Goal: Task Accomplishment & Management: Use online tool/utility

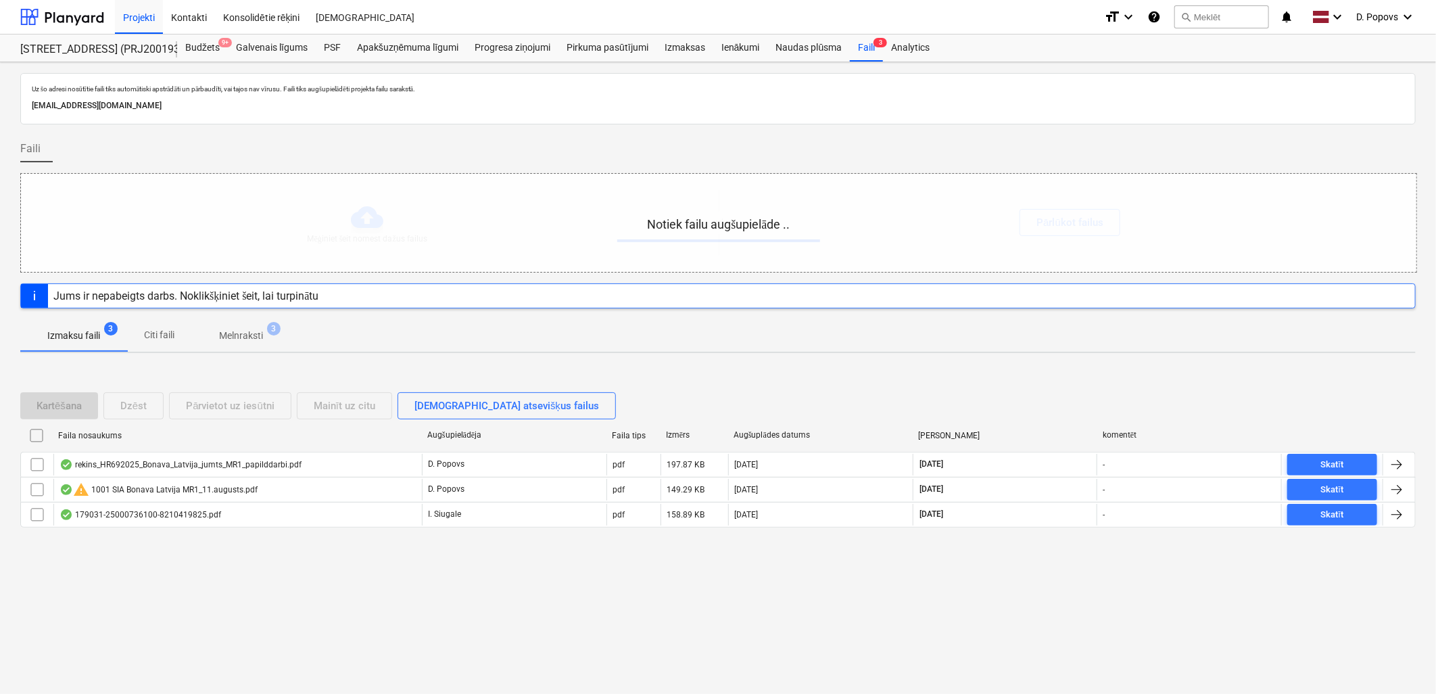
click at [576, 607] on div "Uz šo adresi nosūtītie faili tiks automātiski apstrādāti un pārbaudīti, vai taj…" at bounding box center [718, 377] width 1436 height 631
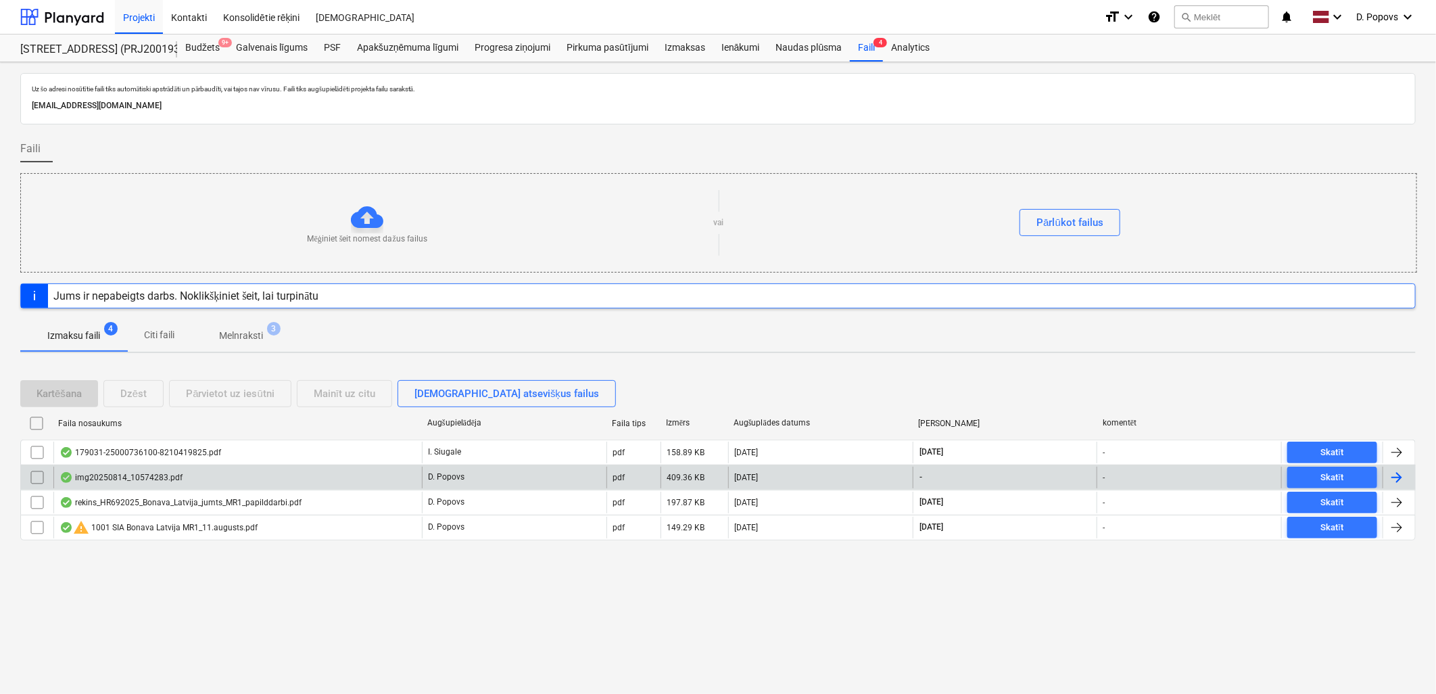
click at [240, 475] on div "img20250814_10574283.pdf" at bounding box center [237, 477] width 368 height 22
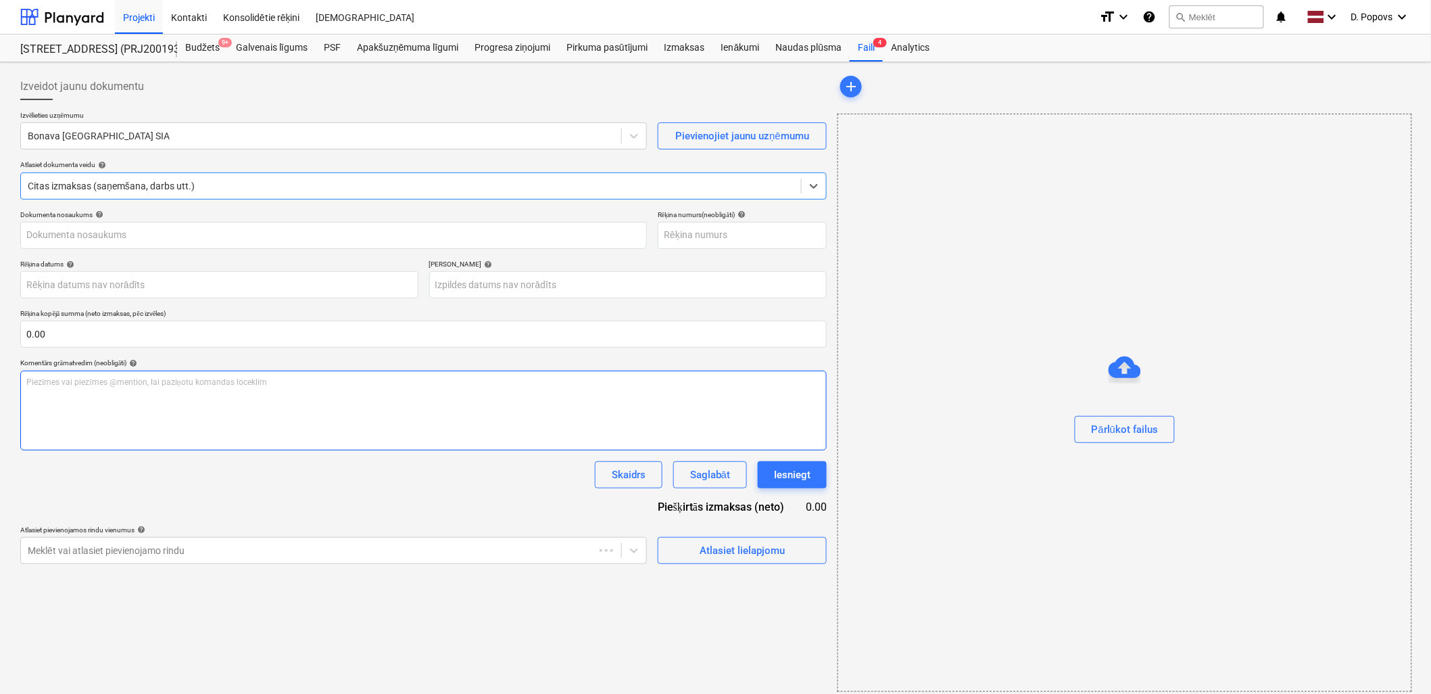
type input "img20250814_10574283.pdf"
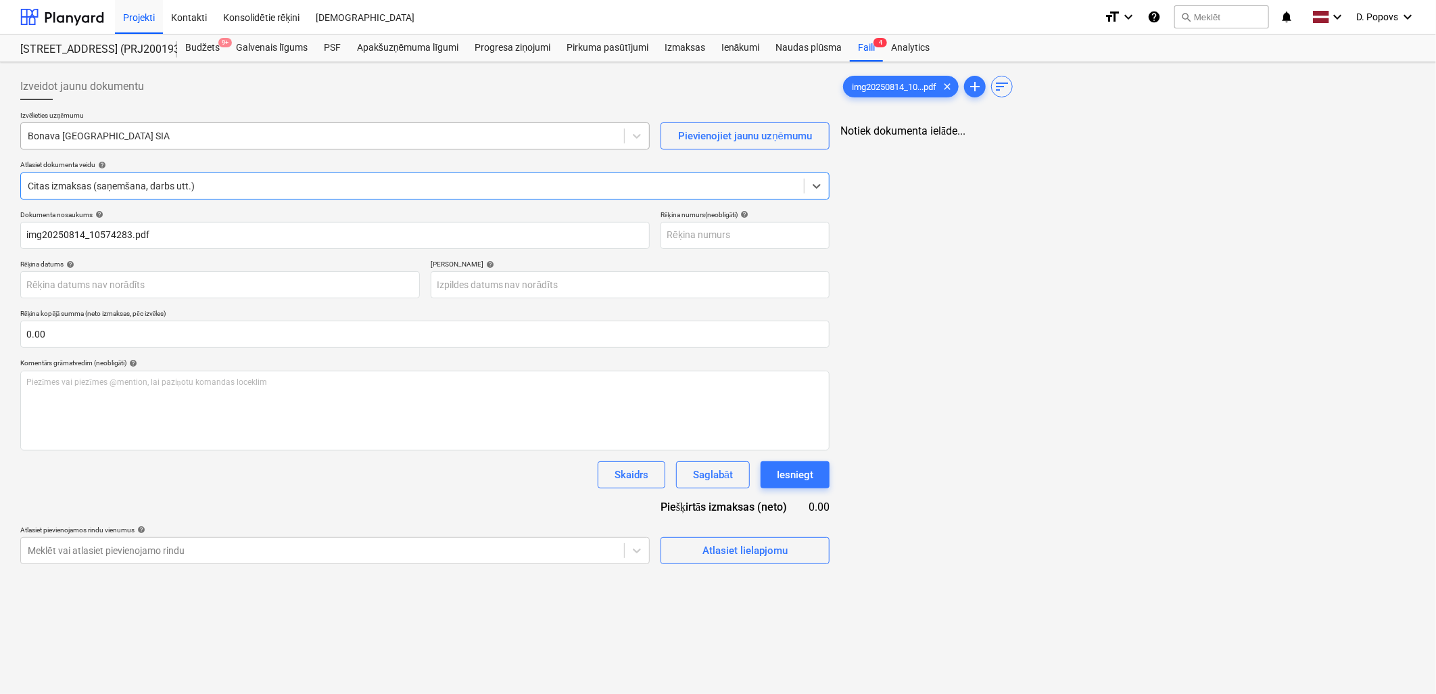
click at [258, 140] on div at bounding box center [323, 136] width 590 height 14
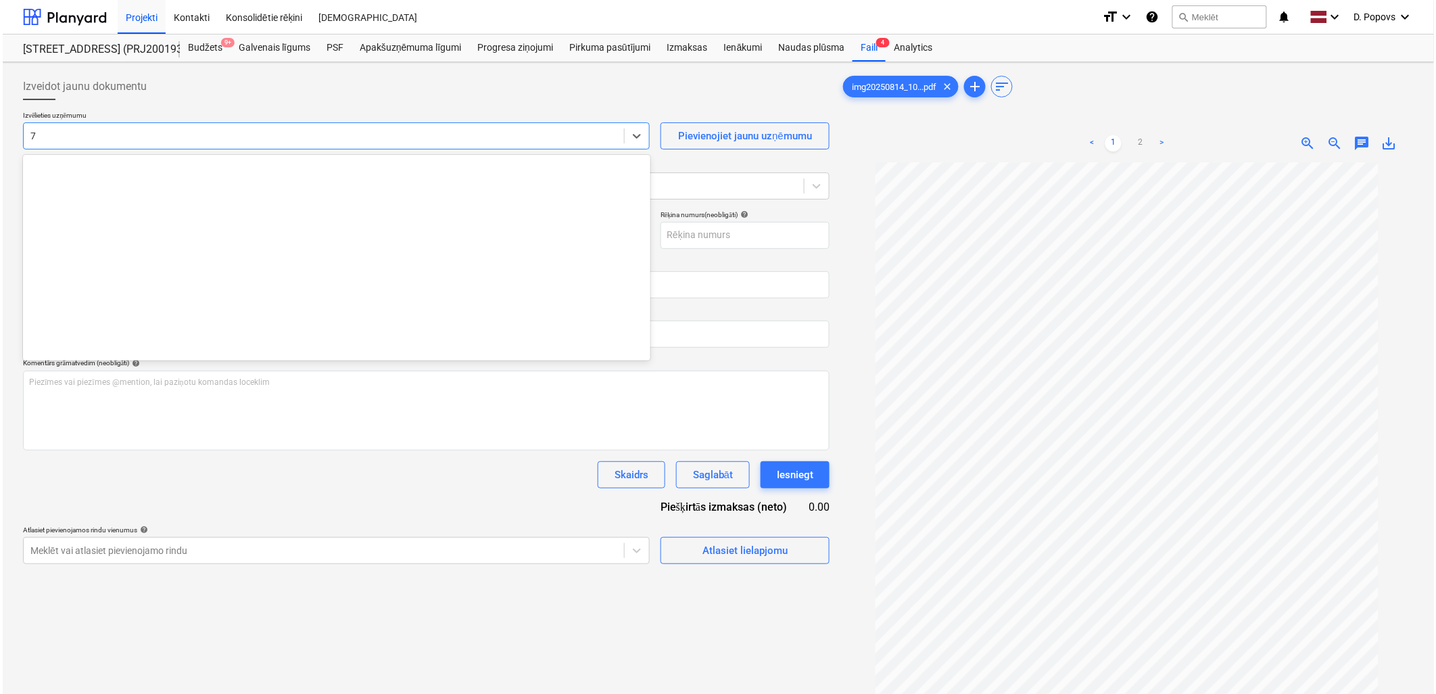
scroll to position [2484, 0]
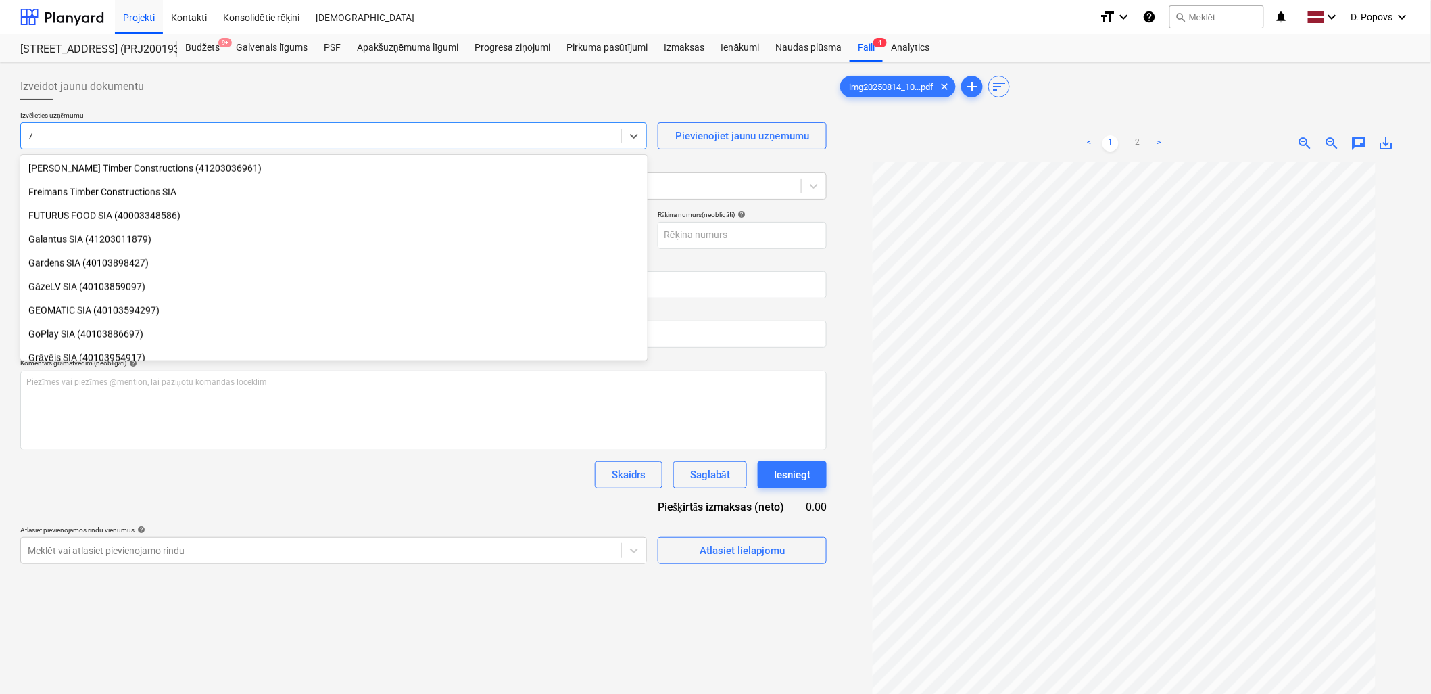
type input "7b"
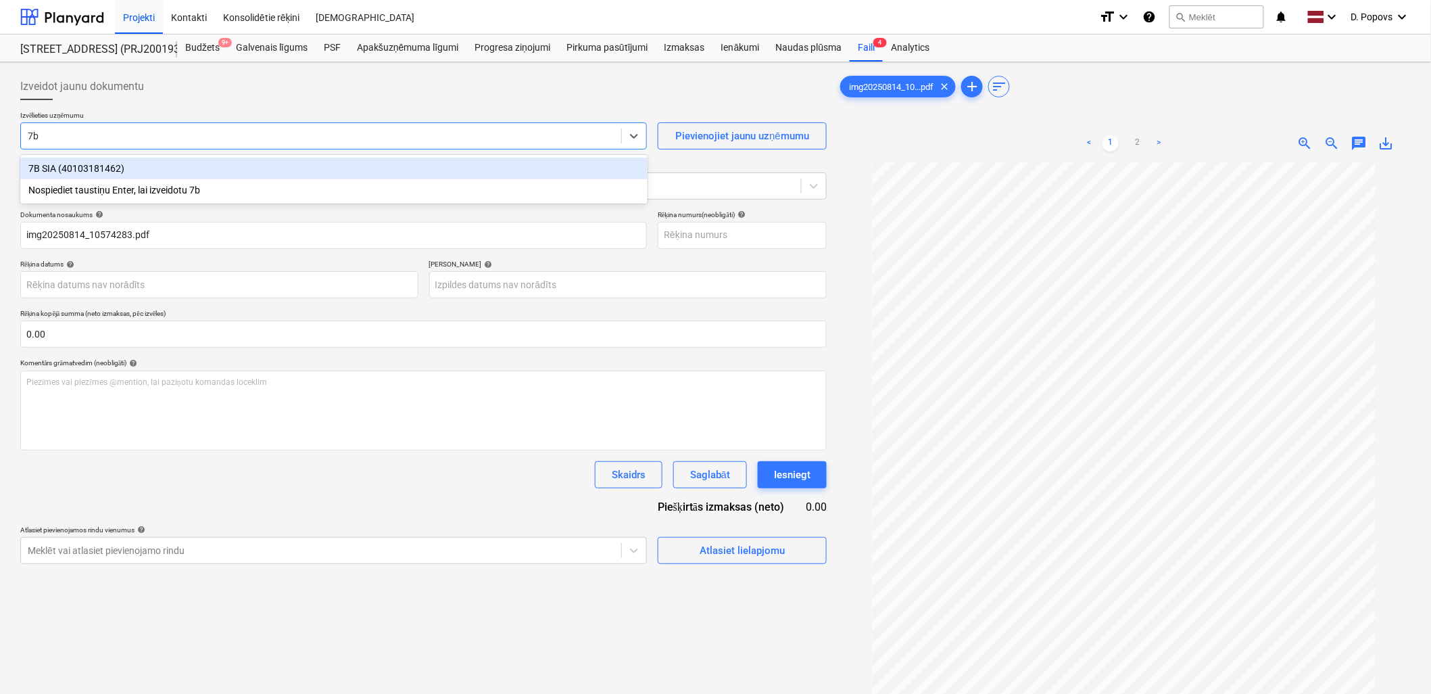
click at [226, 169] on div "7B SIA (40103181462)" at bounding box center [333, 169] width 627 height 22
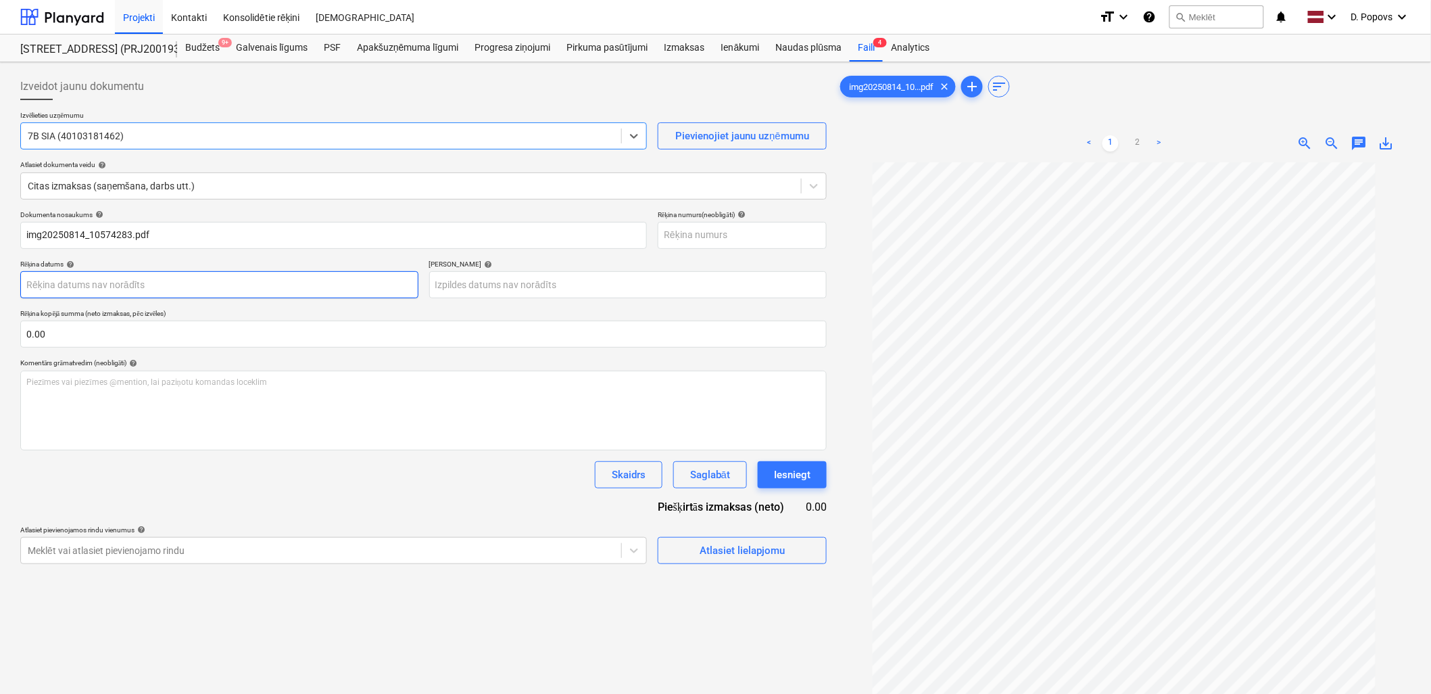
click at [95, 287] on body "Projekti Kontakti Konsolidētie rēķini Iesūtne format_size keyboard_arrow_down h…" at bounding box center [715, 347] width 1431 height 694
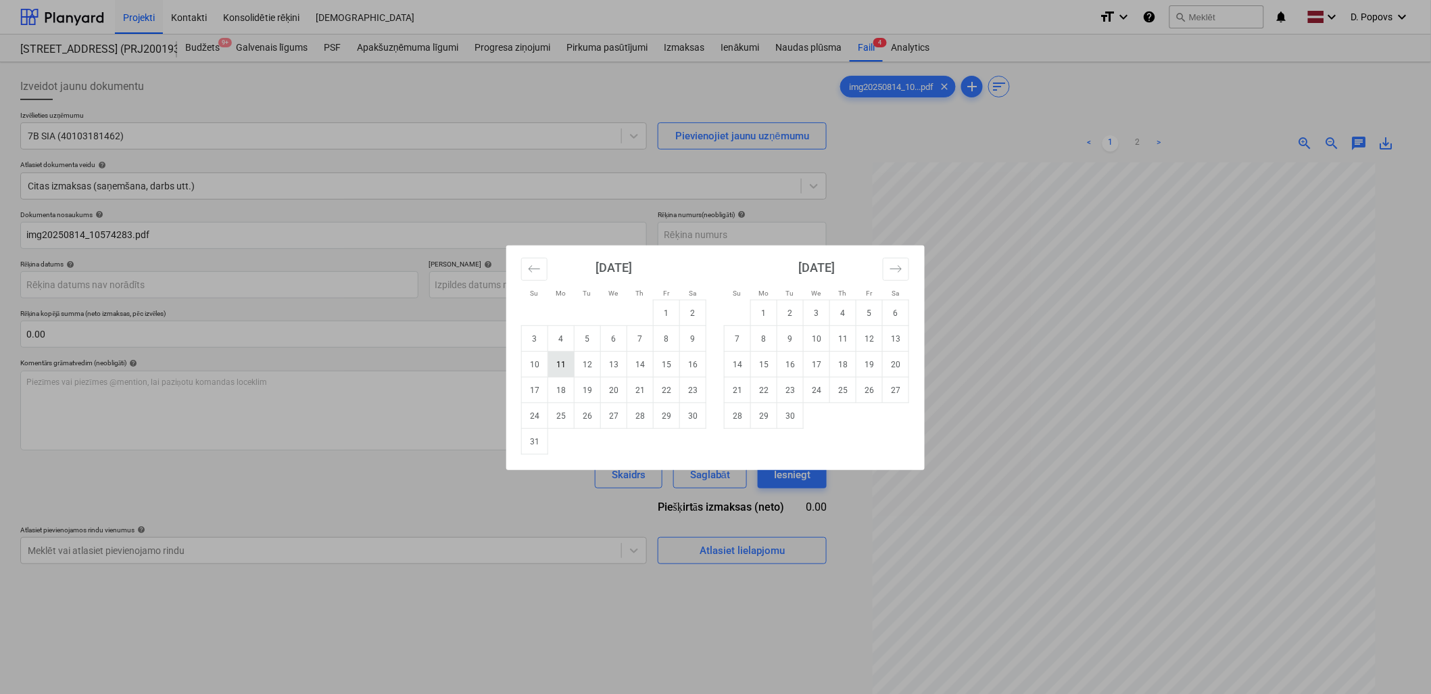
click at [563, 362] on td "11" at bounding box center [561, 365] width 26 height 26
type input "[DATE]"
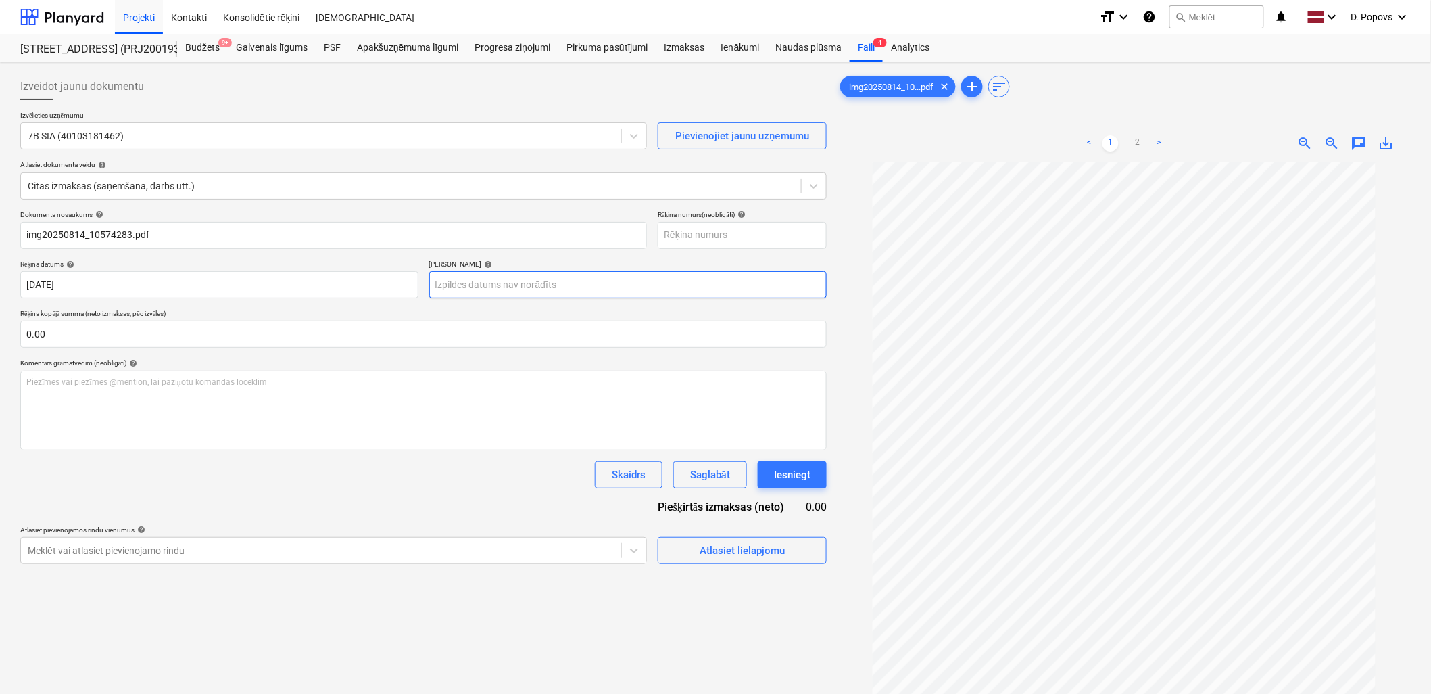
click at [571, 287] on body "Projekti Kontakti Konsolidētie rēķini Iesūtne format_size keyboard_arrow_down h…" at bounding box center [715, 347] width 1431 height 694
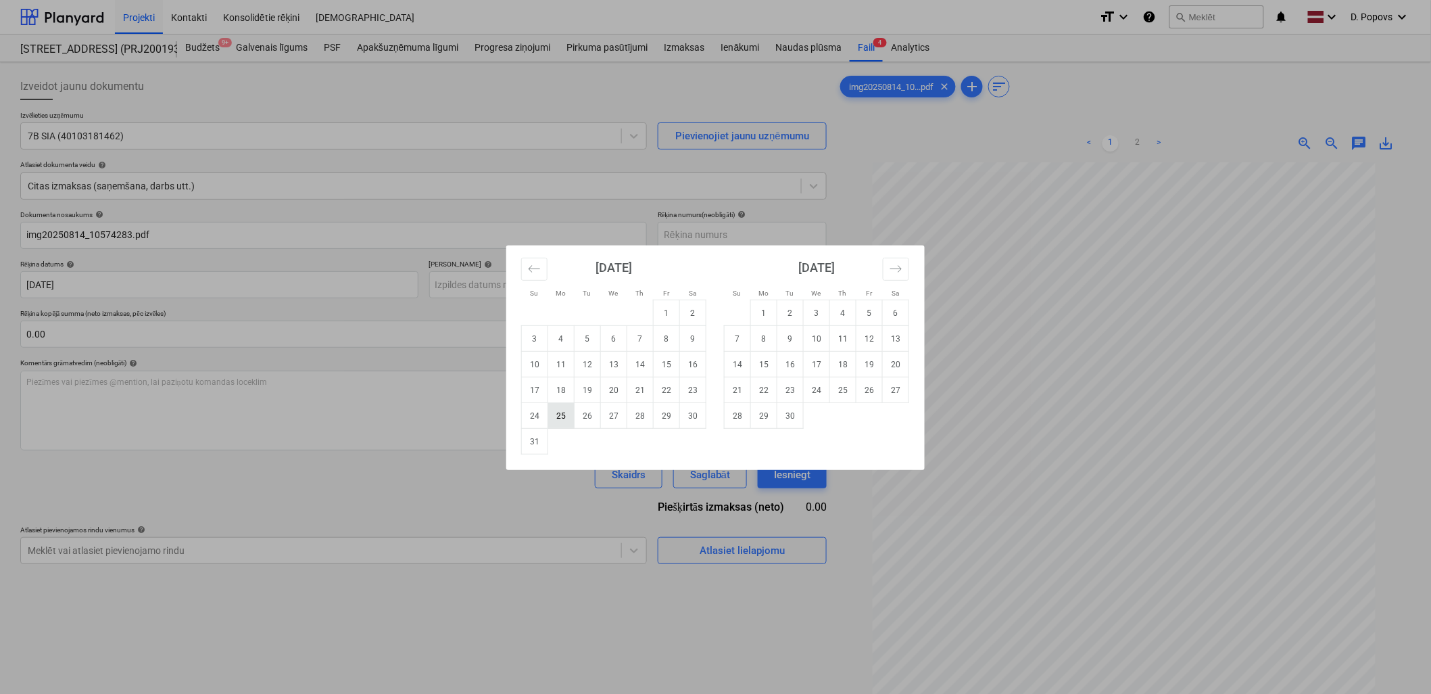
click at [554, 427] on td "25" at bounding box center [561, 416] width 26 height 26
type input "[DATE]"
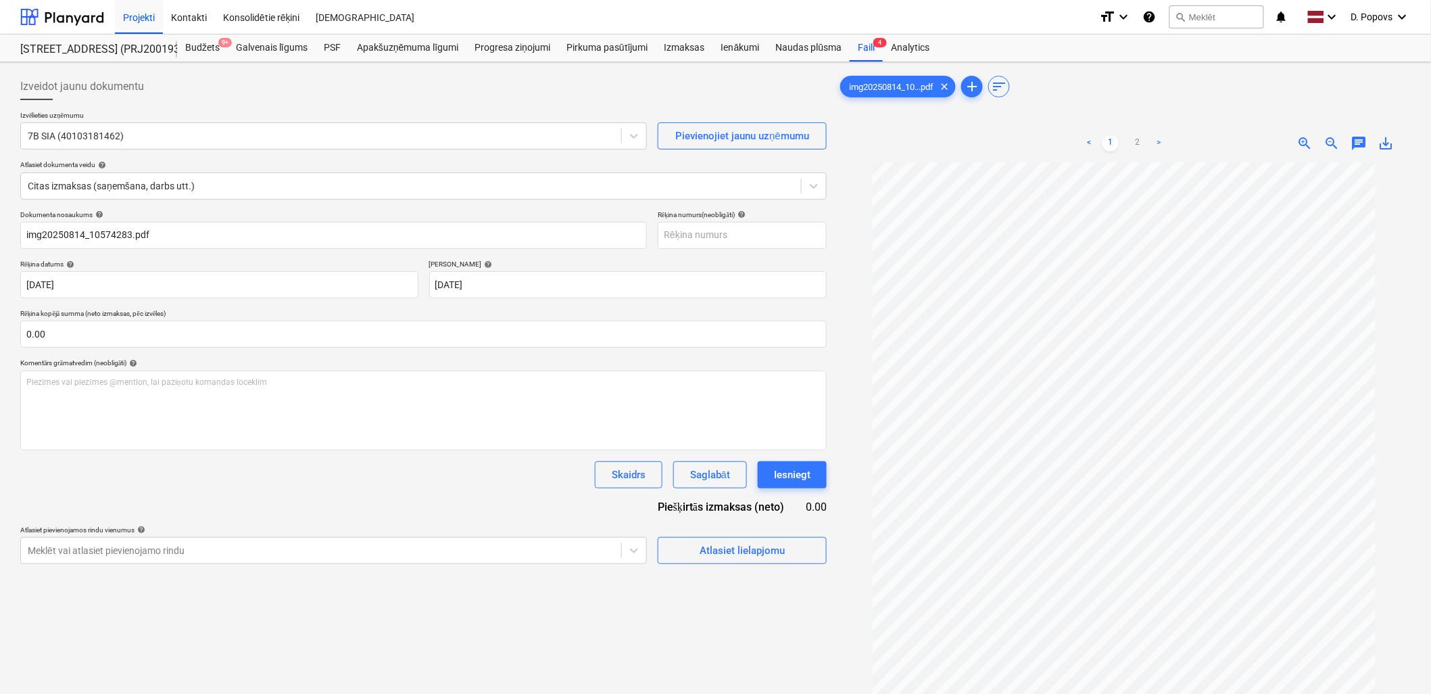
click at [552, 491] on div "Dokumenta nosaukums help img20250814_10574283.pdf Rēķina numurs (neobligāti) he…" at bounding box center [423, 387] width 807 height 354
click at [753, 563] on button "Atlasiet lielapjomu" at bounding box center [742, 550] width 169 height 27
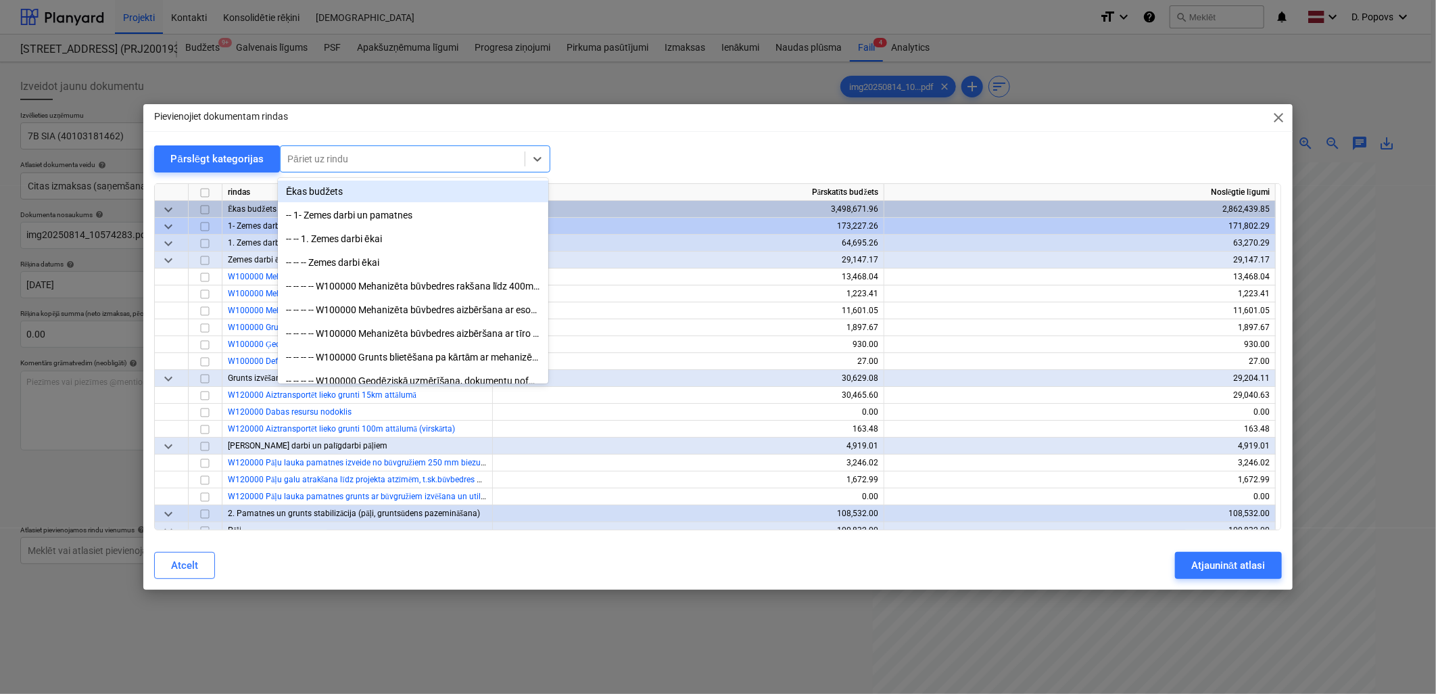
click at [406, 152] on div at bounding box center [402, 159] width 231 height 14
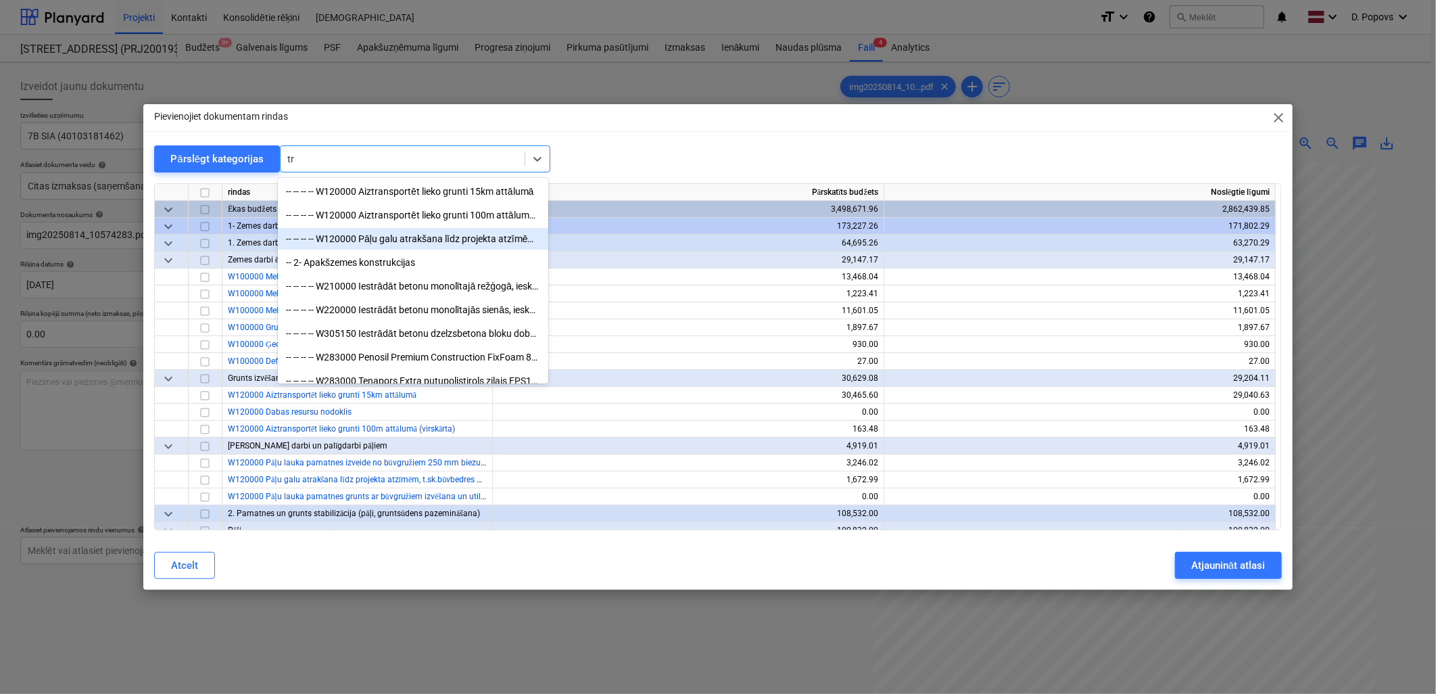
type input "t"
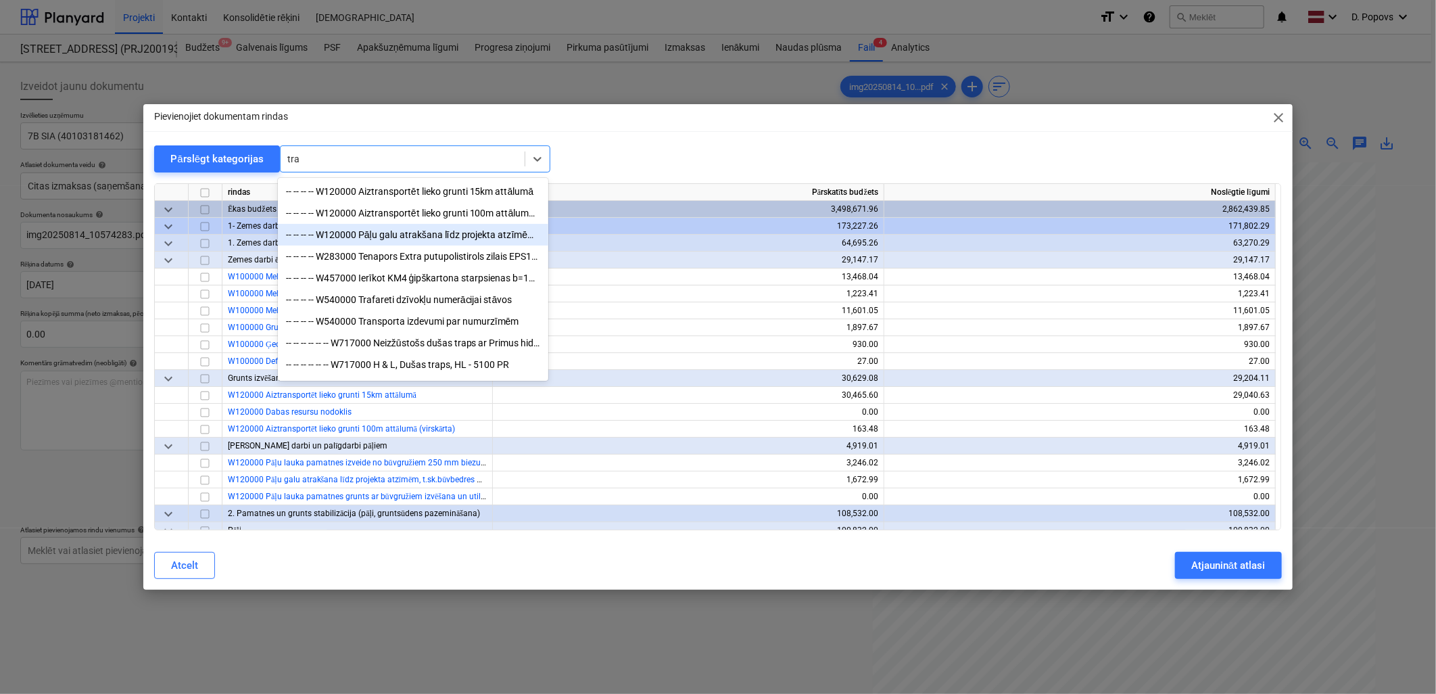
type input "tran"
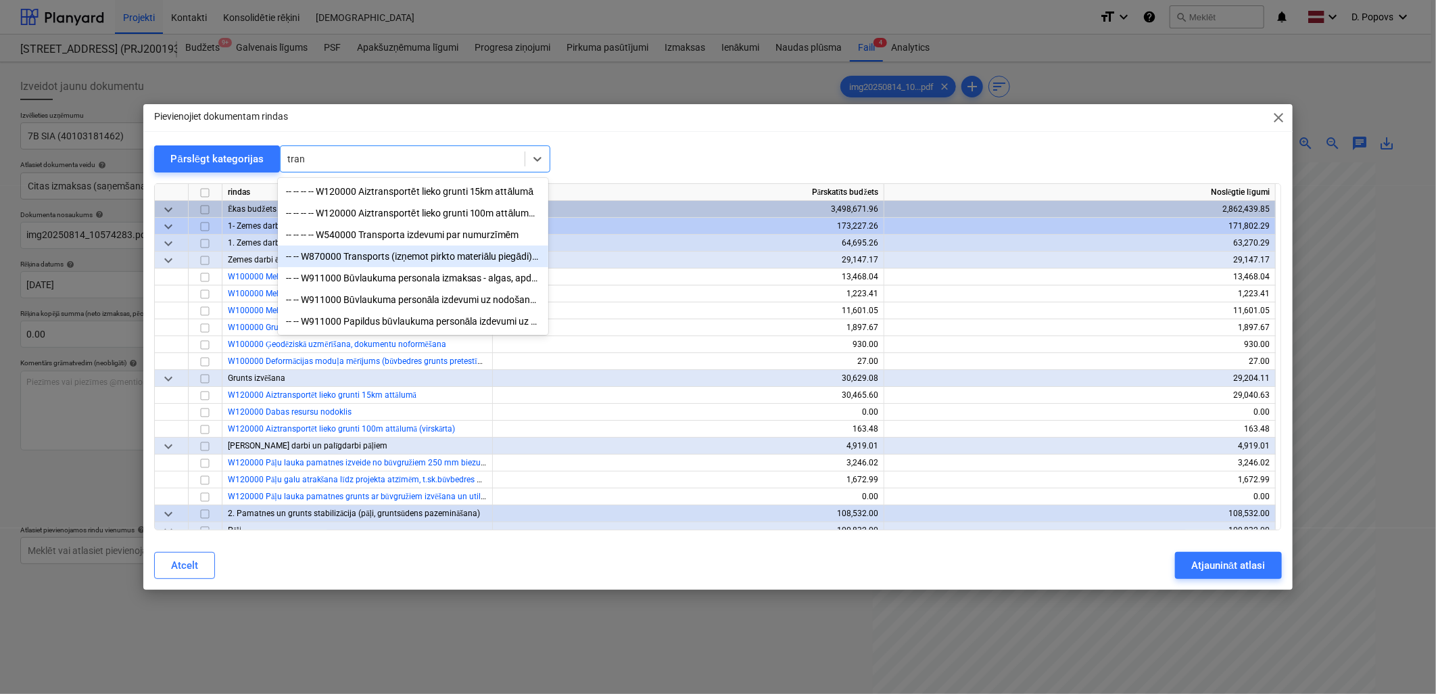
click at [448, 253] on div "-- -- W870000 Transports (izņemot pirkto materiālu piegādi), citu iekārtu noma …" at bounding box center [413, 256] width 270 height 22
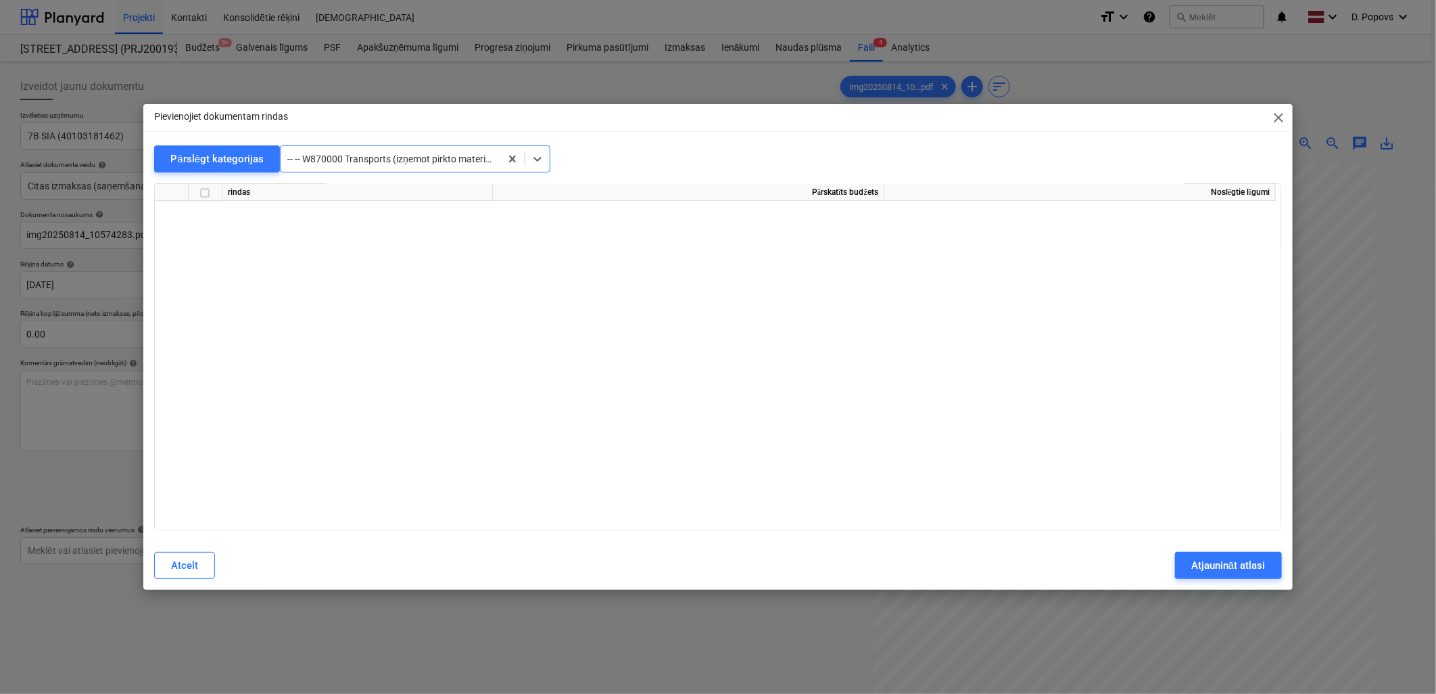
scroll to position [11983, 0]
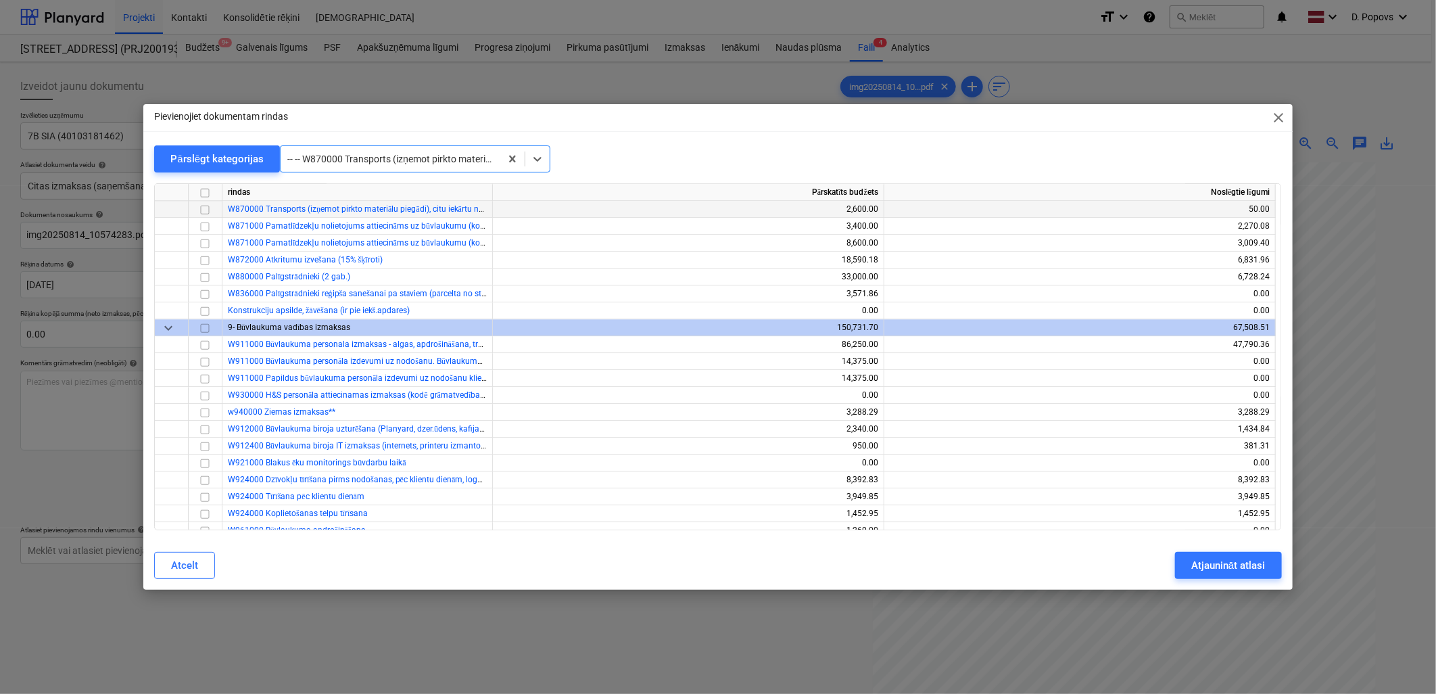
click at [204, 201] on input "checkbox" at bounding box center [205, 209] width 16 height 16
click at [1190, 564] on button "Atjaunināt atlasi" at bounding box center [1228, 565] width 106 height 27
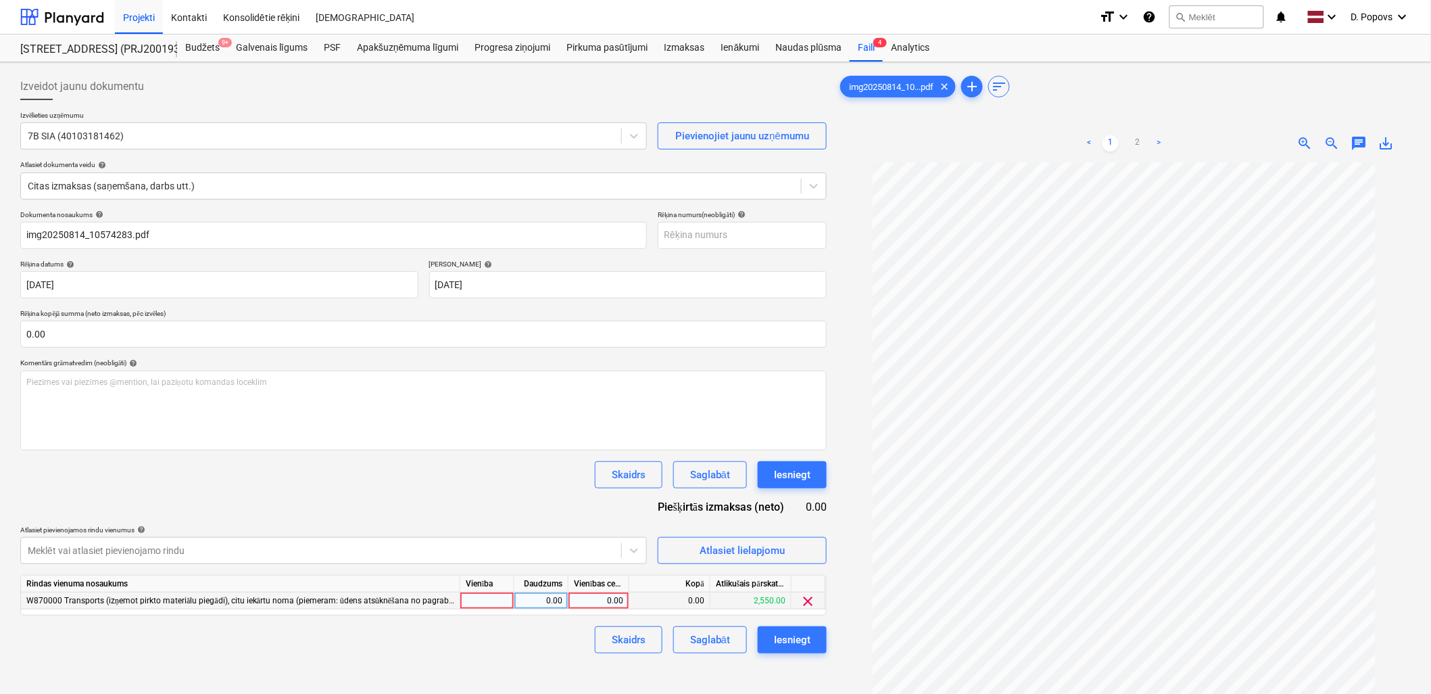
click at [591, 602] on div "0.00" at bounding box center [598, 600] width 49 height 17
type input "2520"
click at [461, 663] on div "Izveidot jaunu dokumentu Izvēlieties uzņēmumu 7B SIA (40103181462) Pievienojiet…" at bounding box center [423, 446] width 817 height 756
click at [708, 641] on div "Saglabāt" at bounding box center [710, 640] width 40 height 18
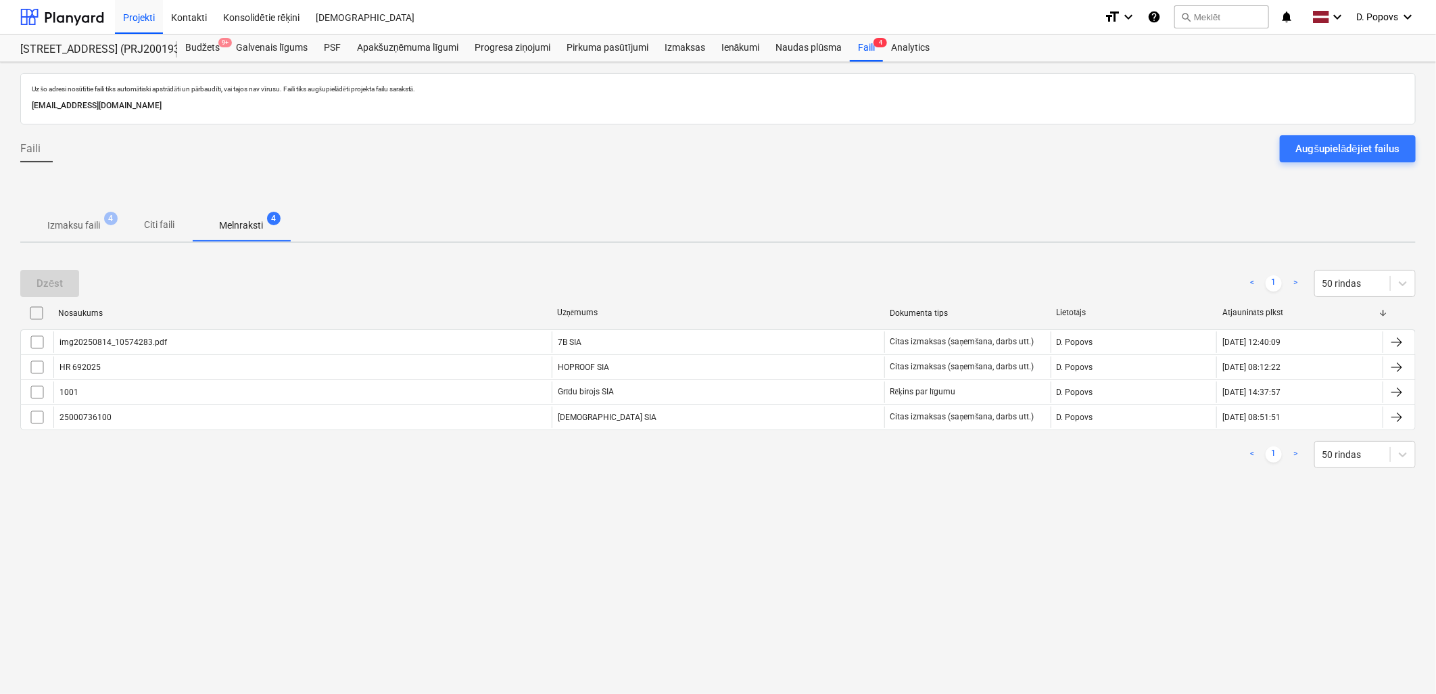
click at [98, 226] on p "Izmaksu faili" at bounding box center [73, 225] width 53 height 14
